Goal: Information Seeking & Learning: Find specific fact

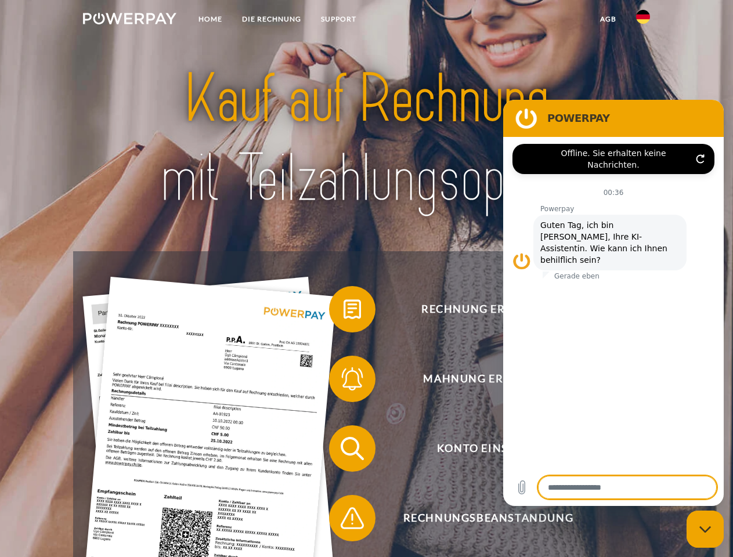
click at [129, 20] on img at bounding box center [129, 19] width 93 height 12
click at [643, 20] on img at bounding box center [643, 17] width 14 height 14
click at [608, 19] on link "agb" at bounding box center [608, 19] width 36 height 21
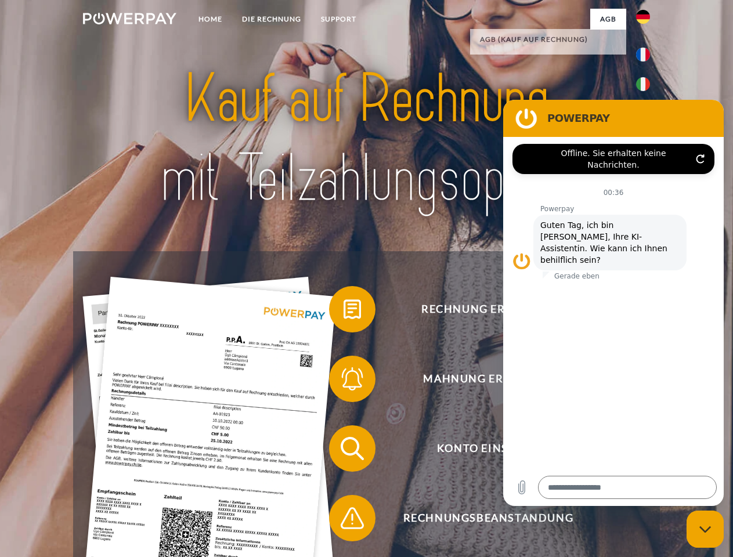
click at [344, 312] on span at bounding box center [335, 309] width 58 height 58
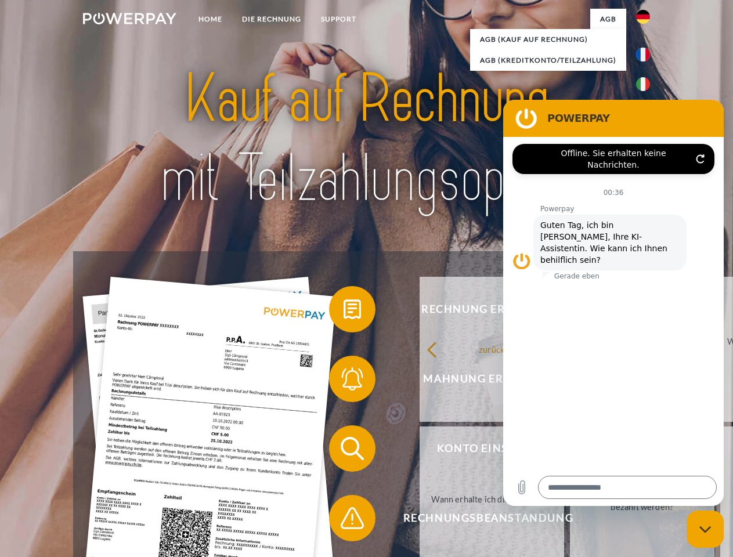
click at [344, 381] on div "Rechnung erhalten? Mahnung erhalten? Konto einsehen" at bounding box center [366, 483] width 586 height 464
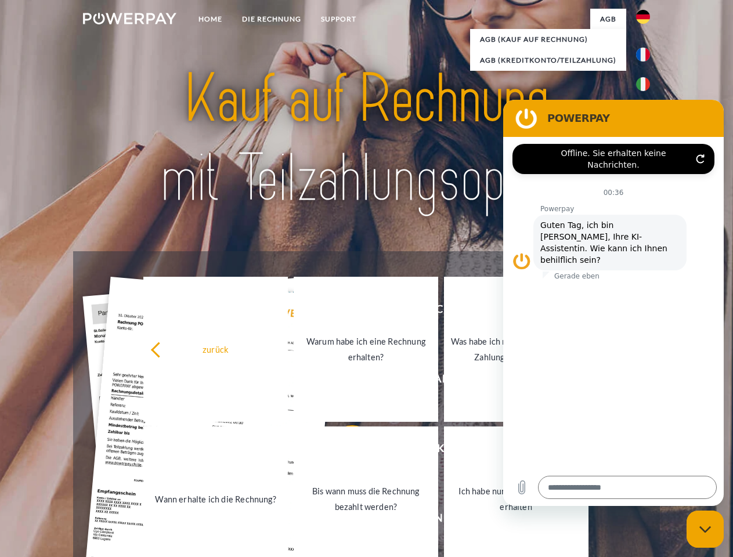
click at [344, 451] on link "Bis wann muss die Rechnung bezahlt werden?" at bounding box center [366, 499] width 145 height 145
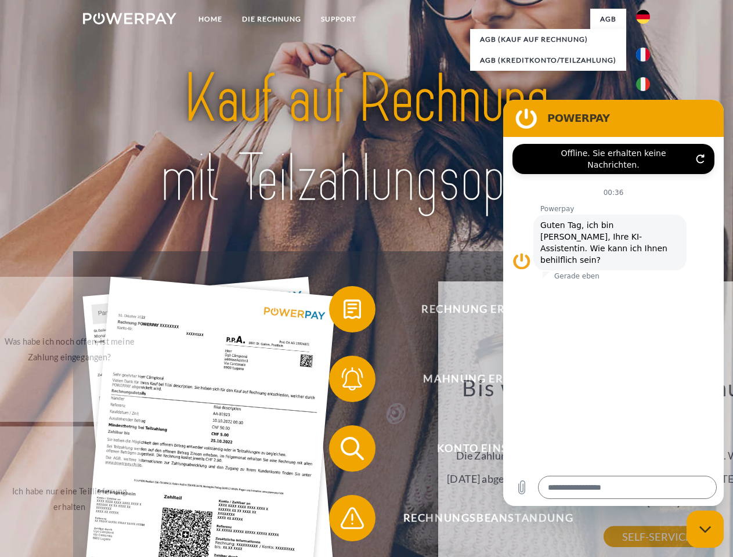
click at [445, 521] on div "Bis wann muss die Rechnung bezahlt werden? Die Zahlungsfrist ist immer bis Ende…" at bounding box center [657, 455] width 424 height 163
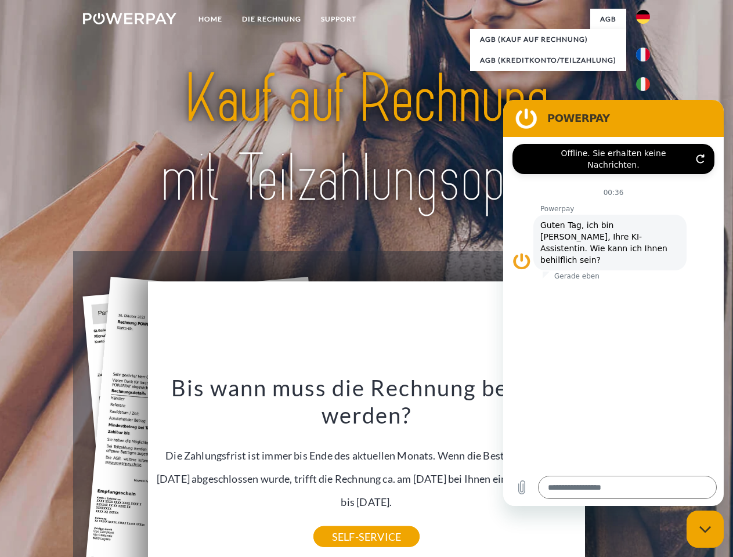
click at [705, 529] on icon "Messaging-Fenster schließen" at bounding box center [705, 530] width 12 height 8
type textarea "*"
